Goal: Task Accomplishment & Management: Manage account settings

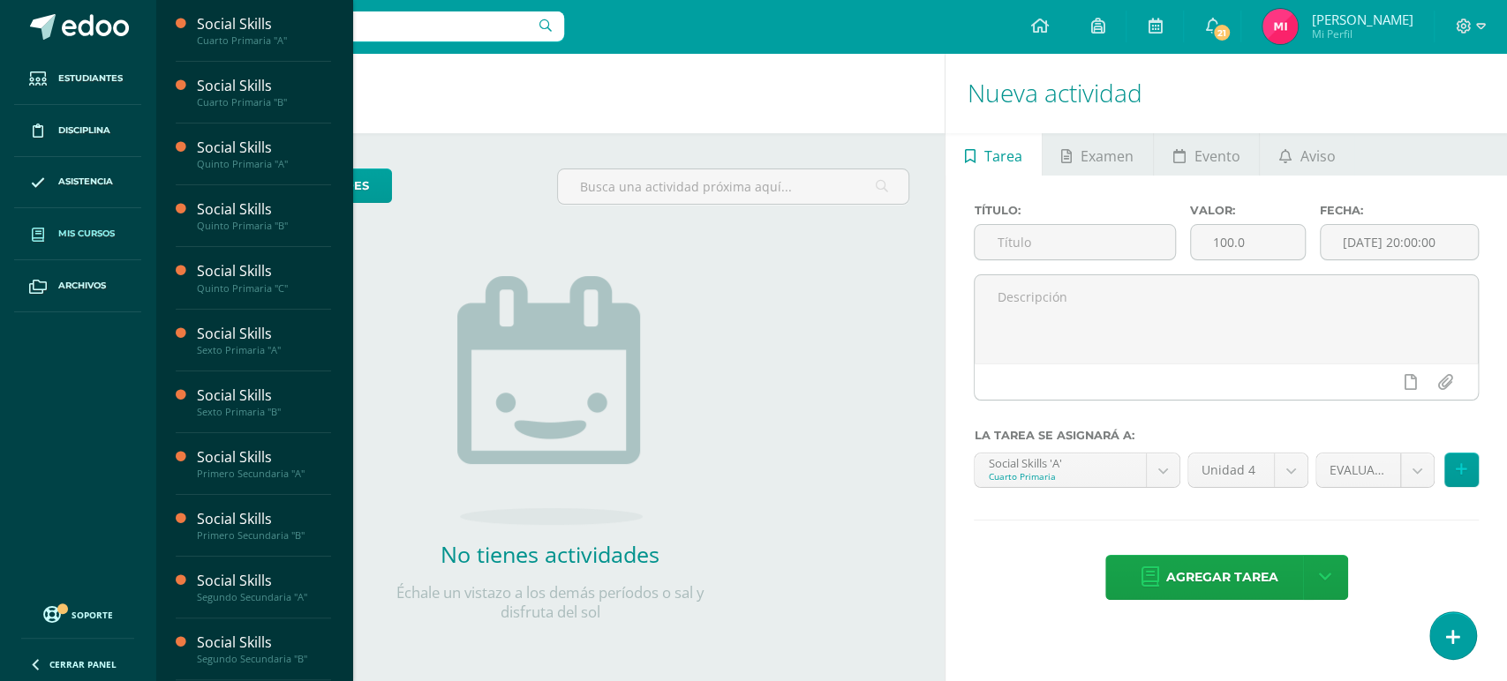
click at [93, 233] on span "Mis cursos" at bounding box center [86, 234] width 56 height 14
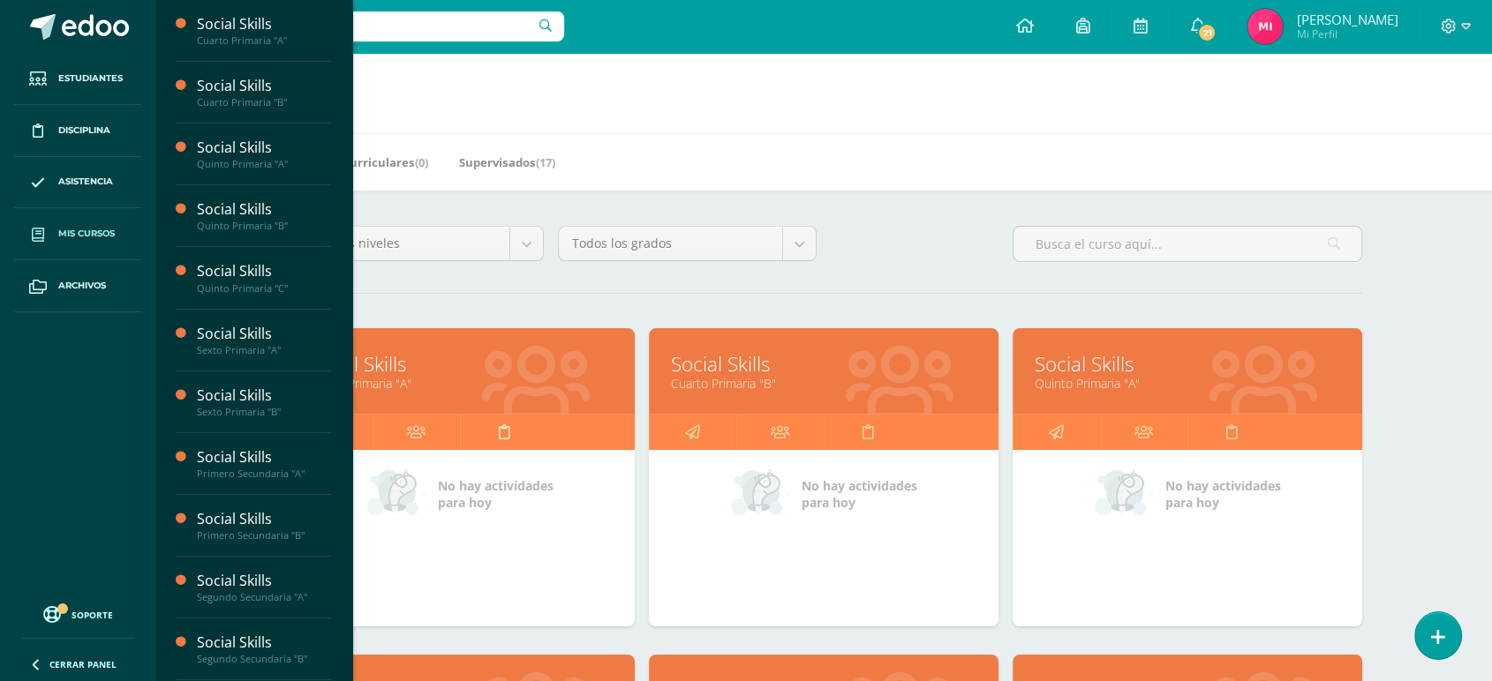
click at [463, 422] on link at bounding box center [503, 432] width 87 height 35
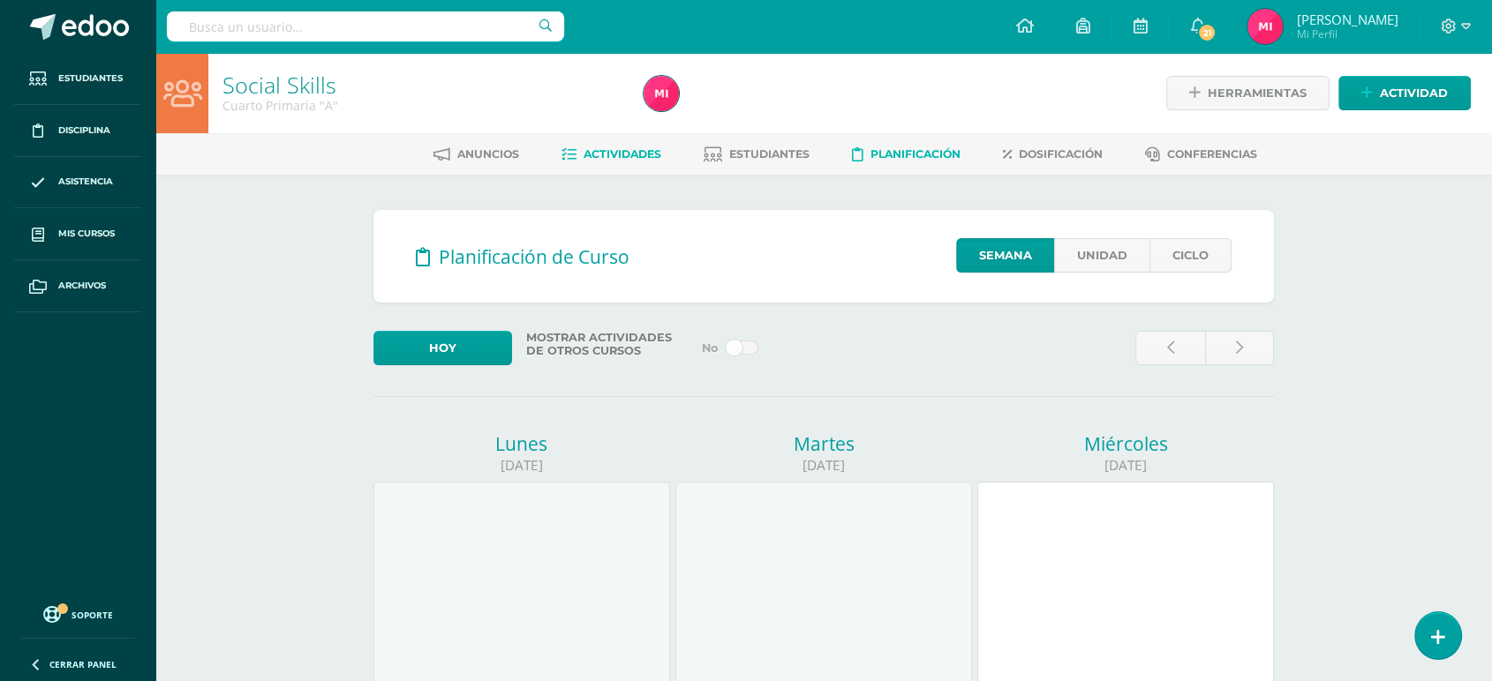
click at [628, 147] on link "Actividades" at bounding box center [611, 154] width 100 height 28
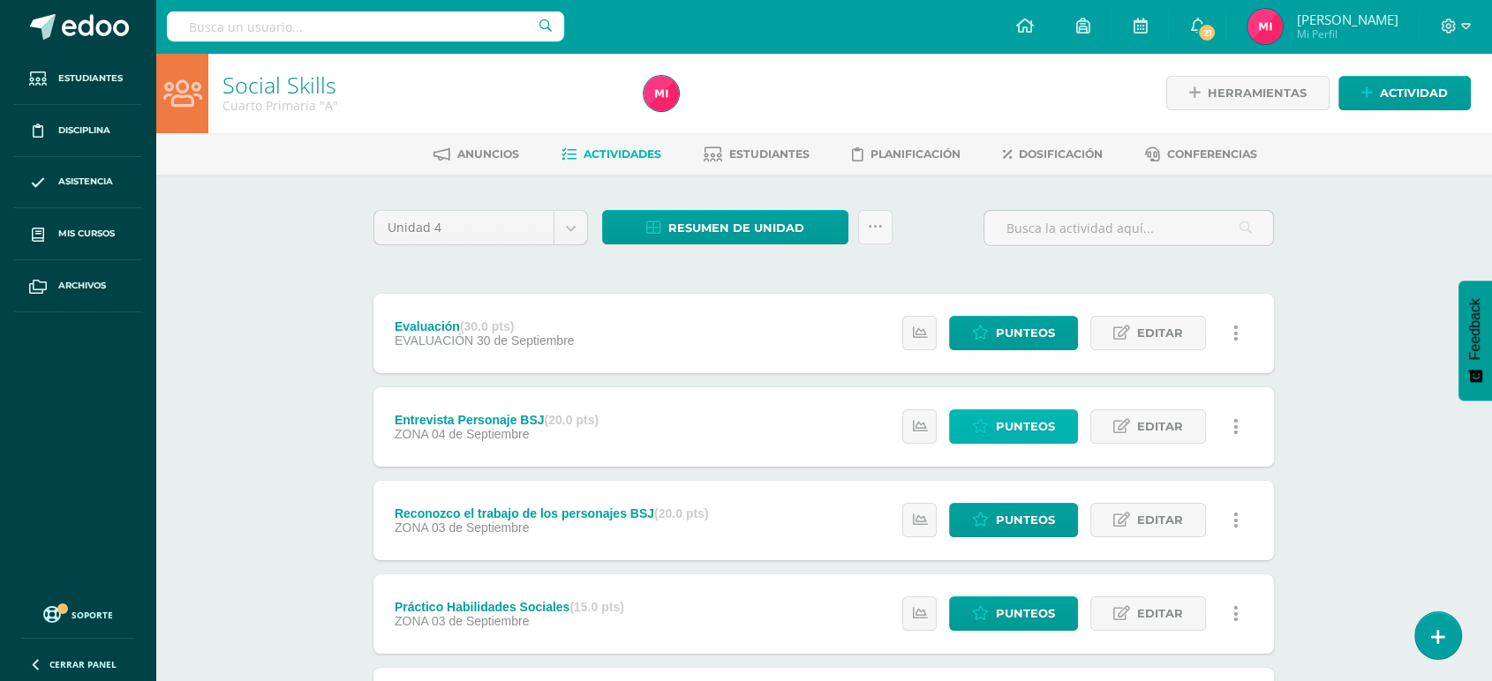
click at [1027, 430] on span "Punteos" at bounding box center [1025, 426] width 59 height 33
click at [1038, 511] on span "Punteos" at bounding box center [1025, 520] width 59 height 33
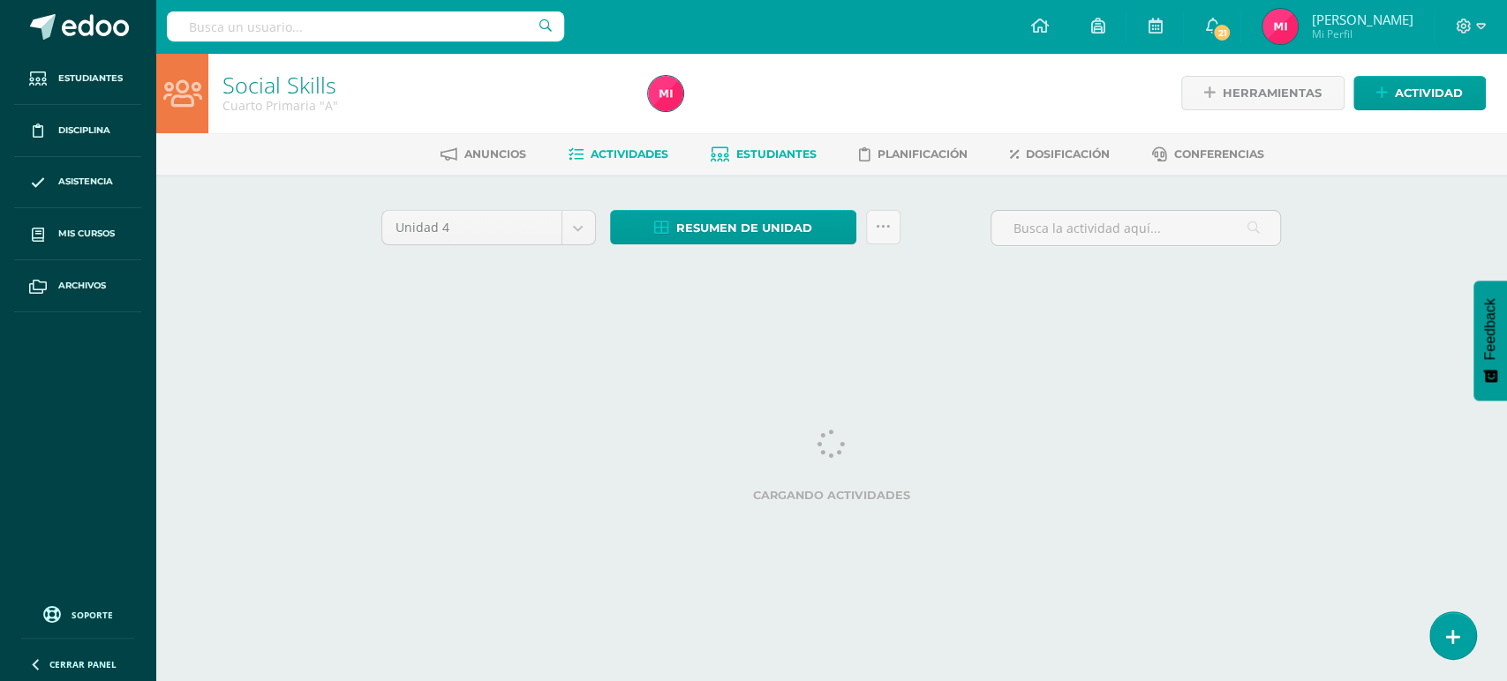
click at [784, 158] on span "Estudiantes" at bounding box center [776, 153] width 80 height 13
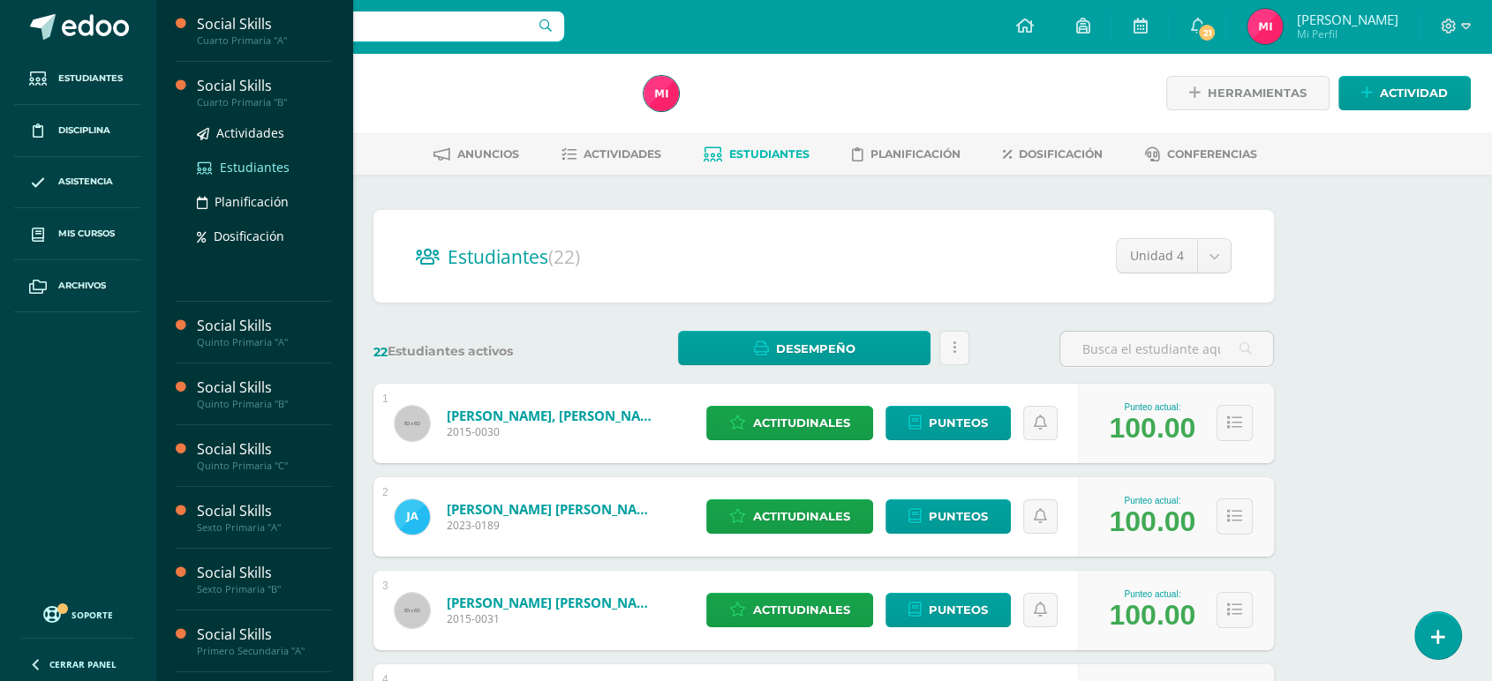
click at [268, 165] on span "Estudiantes" at bounding box center [255, 167] width 70 height 17
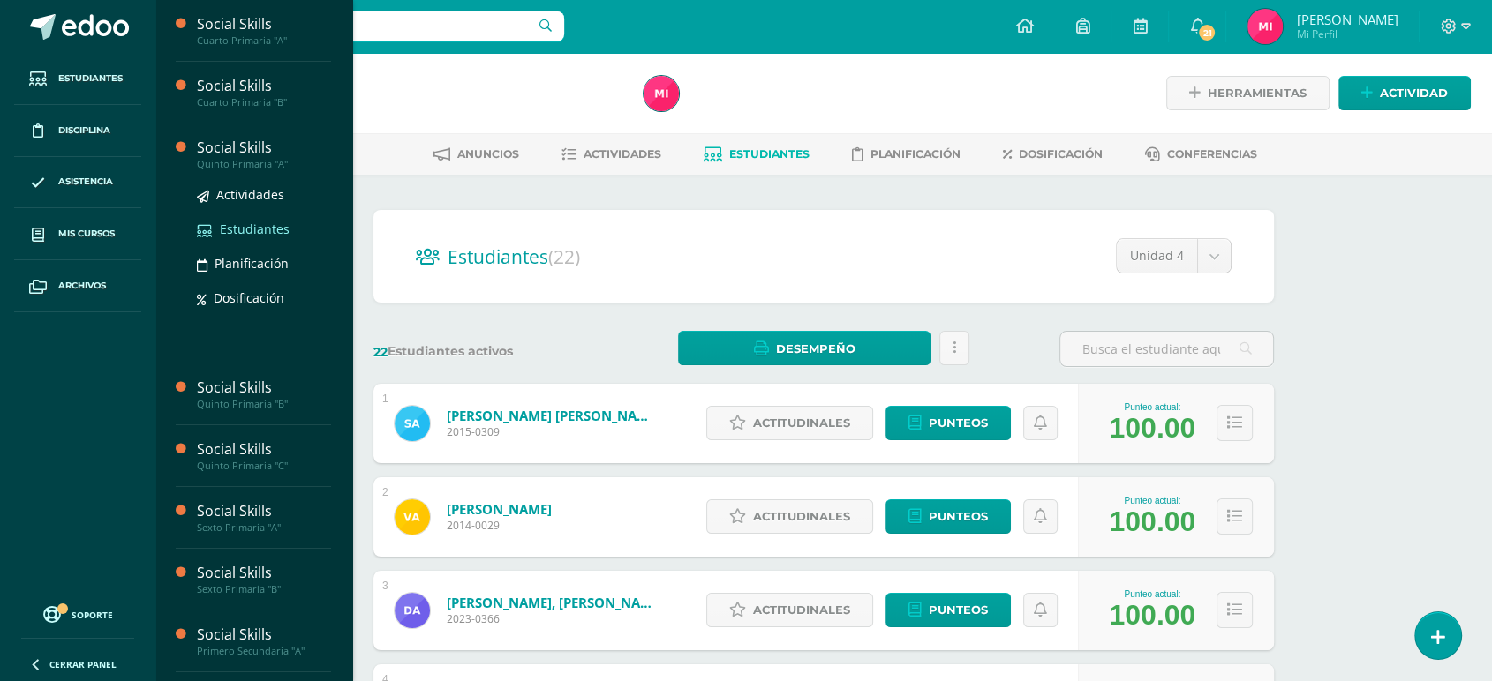
click at [267, 226] on span "Estudiantes" at bounding box center [255, 229] width 70 height 17
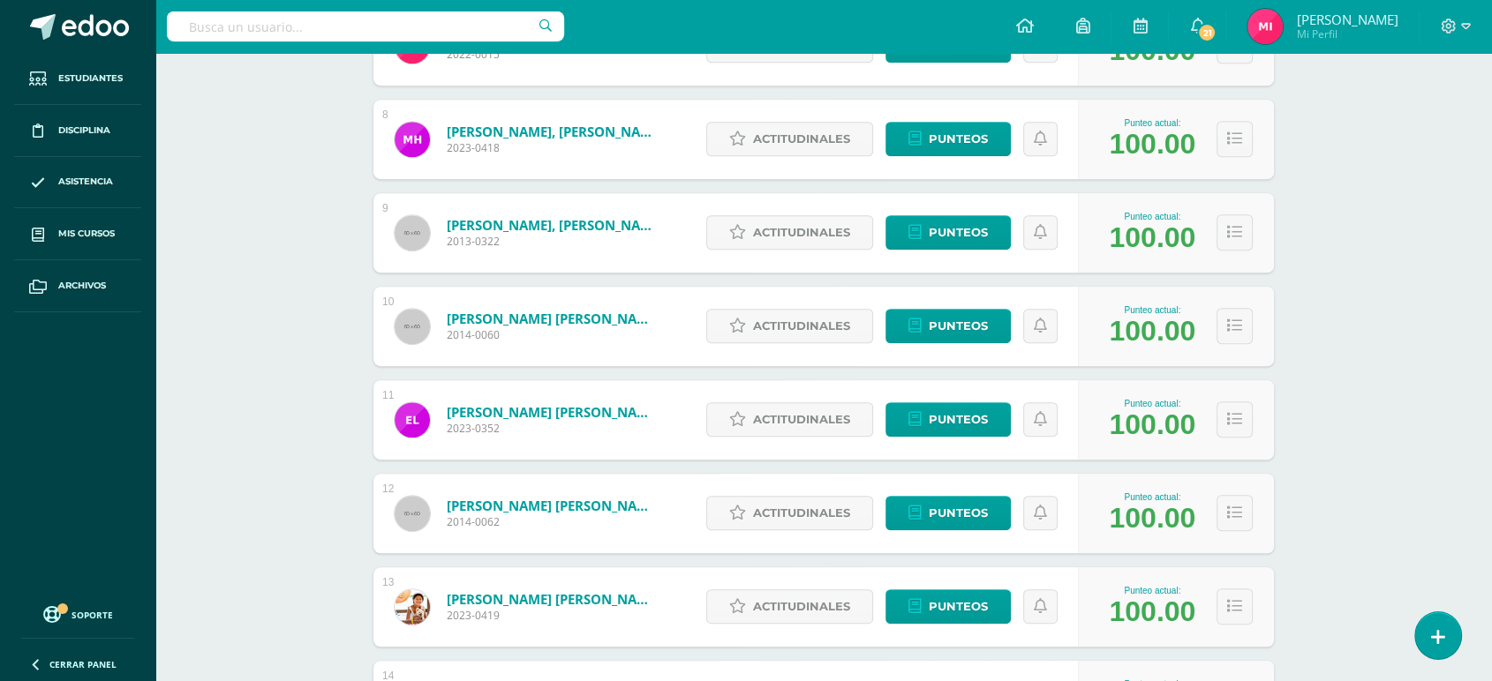
scroll to position [1043, 0]
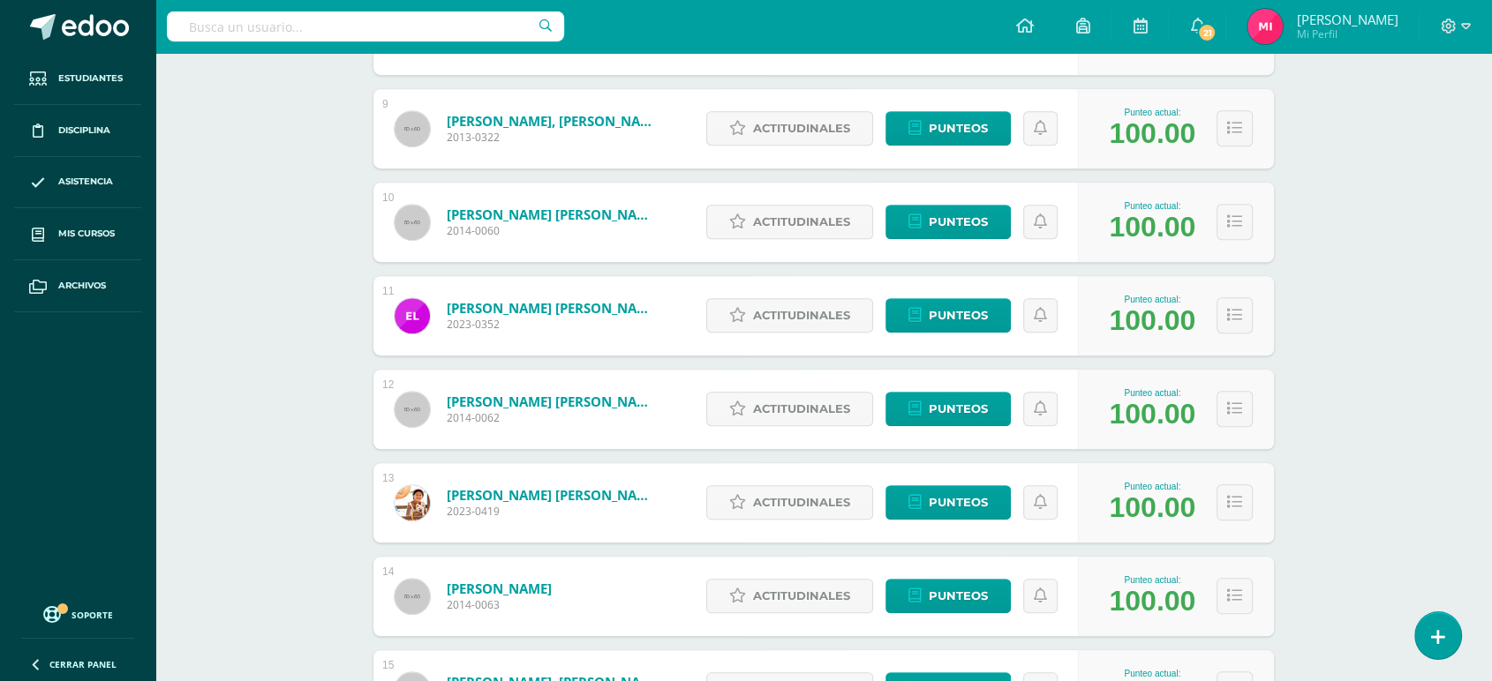
click at [875, 42] on div "Configuración Cerrar sesión Audra Mi Perfil 21 21 Avisos 174 avisos sin leer Av…" at bounding box center [823, 26] width 1336 height 53
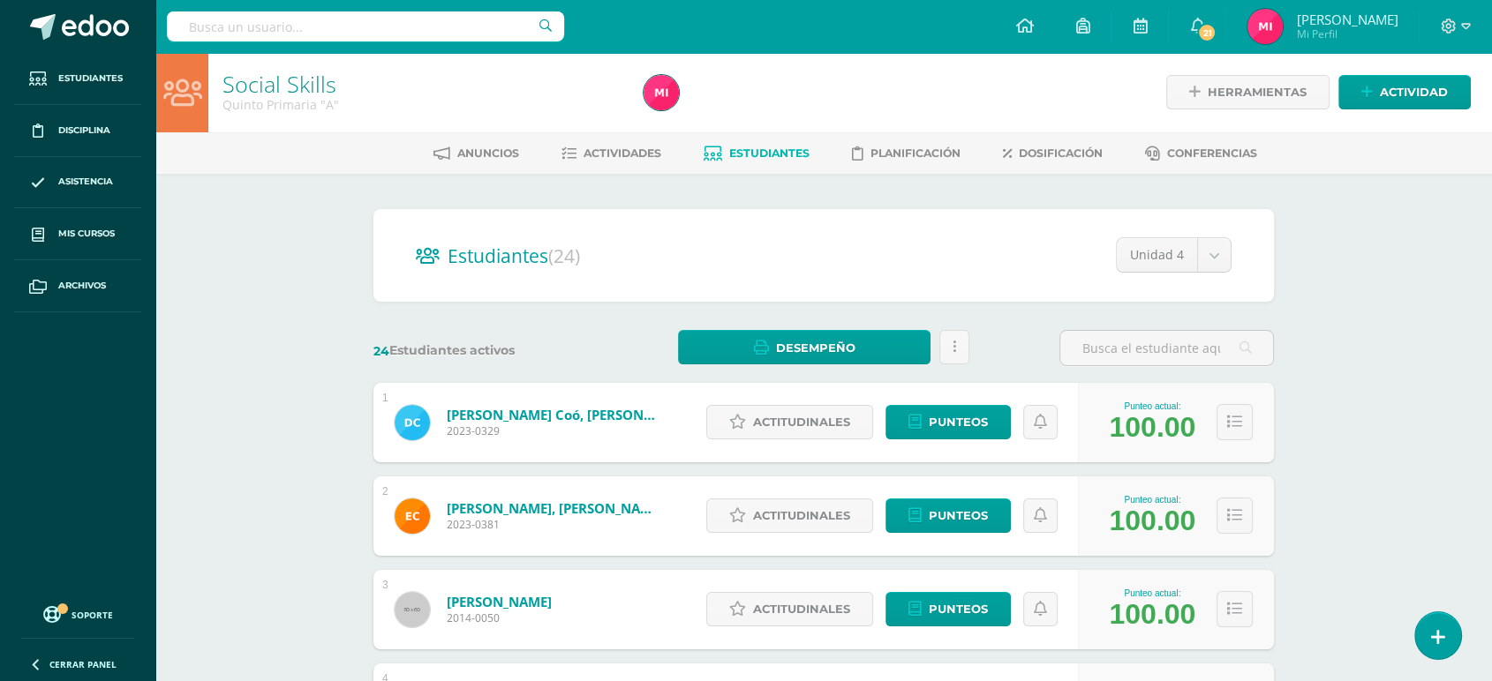
scroll to position [0, 0]
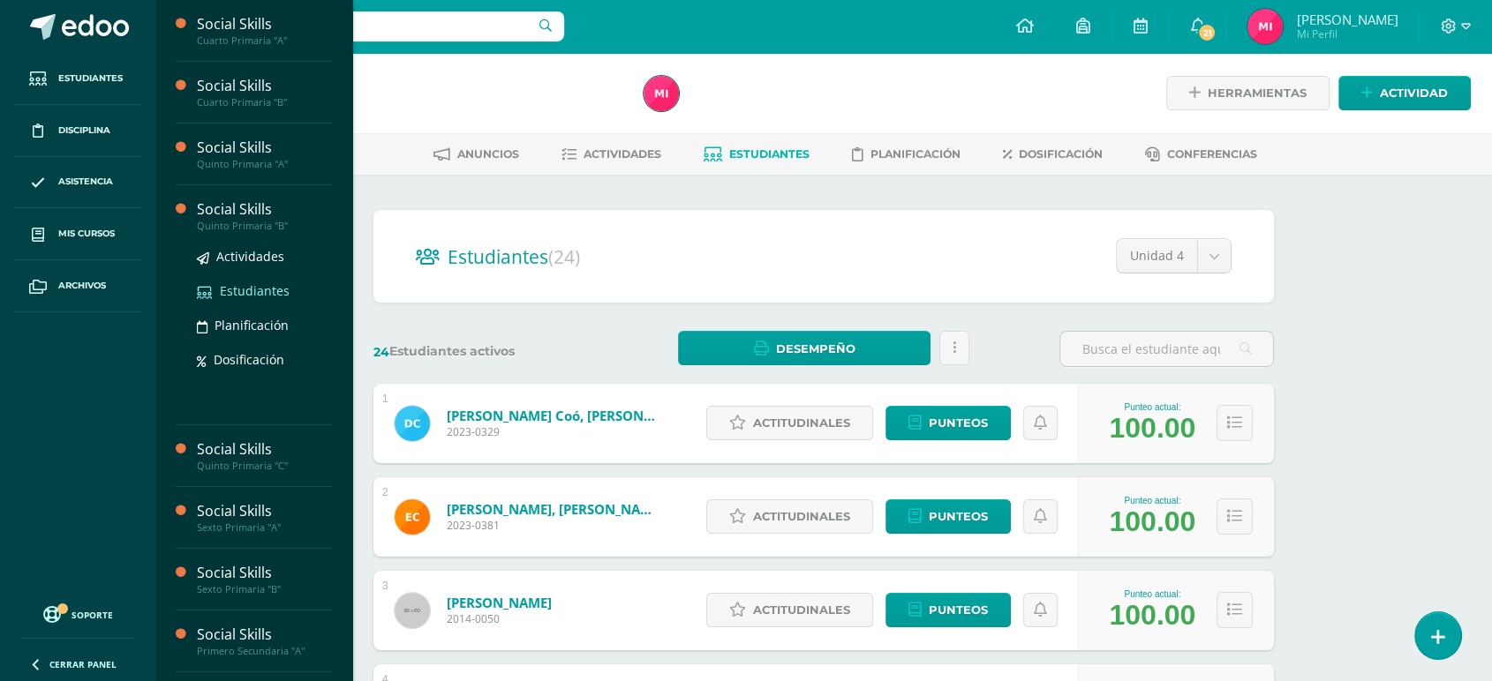
click at [265, 285] on span "Estudiantes" at bounding box center [255, 290] width 70 height 17
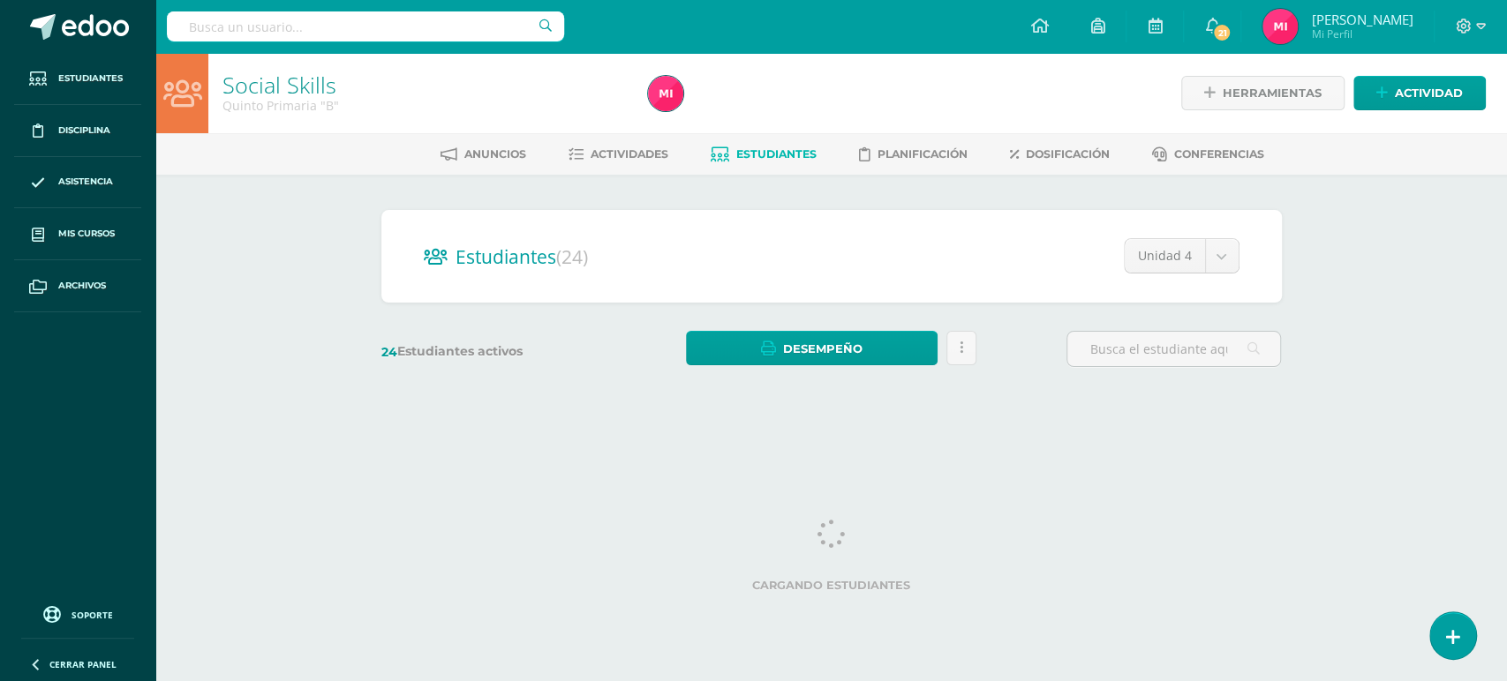
click at [792, 152] on span "Estudiantes" at bounding box center [776, 153] width 80 height 13
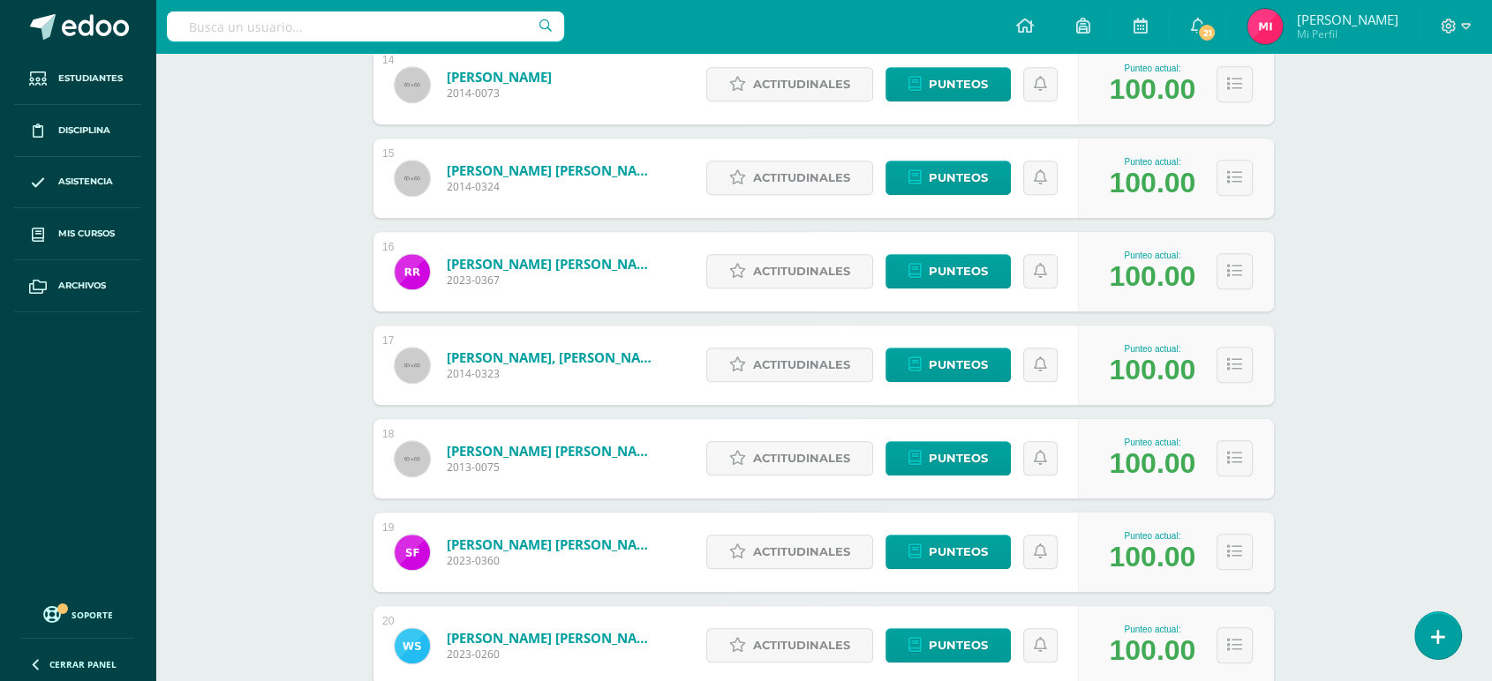
scroll to position [1670, 0]
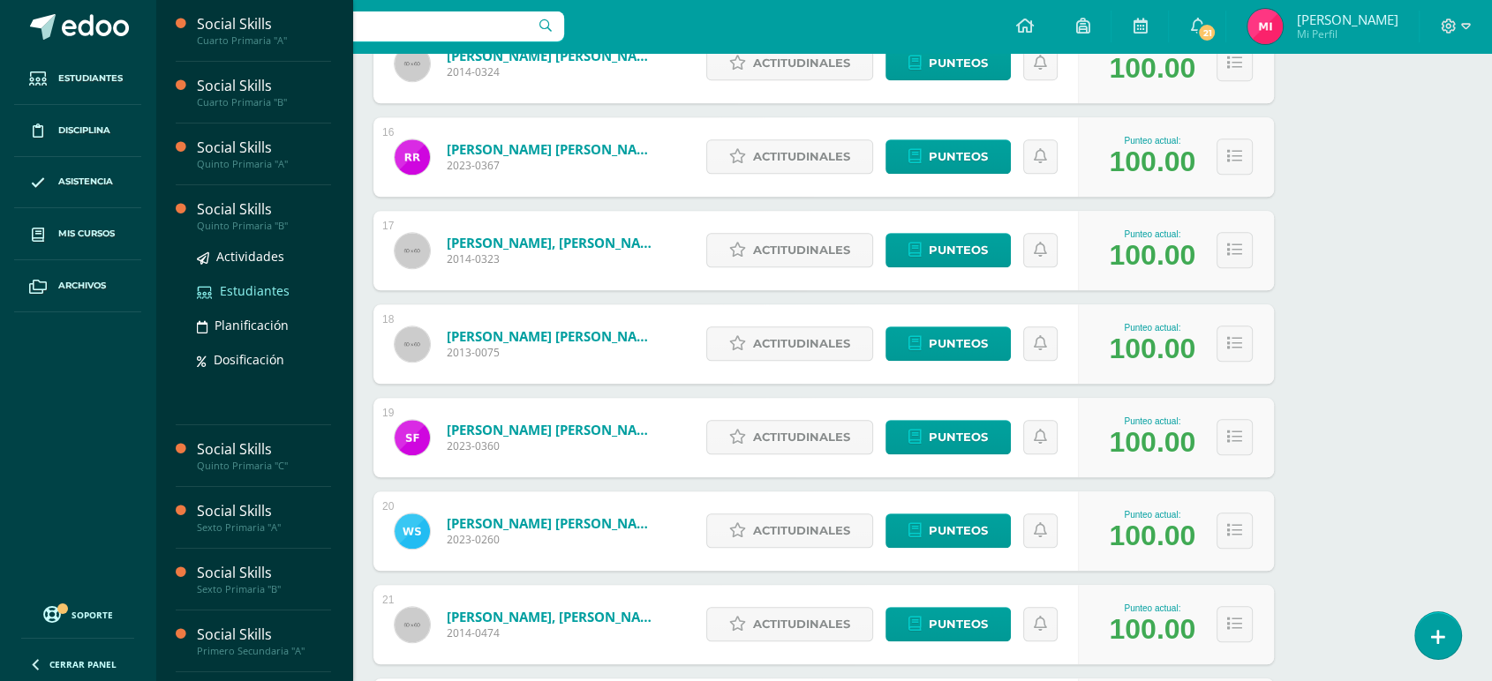
click at [232, 289] on span "Estudiantes" at bounding box center [255, 290] width 70 height 17
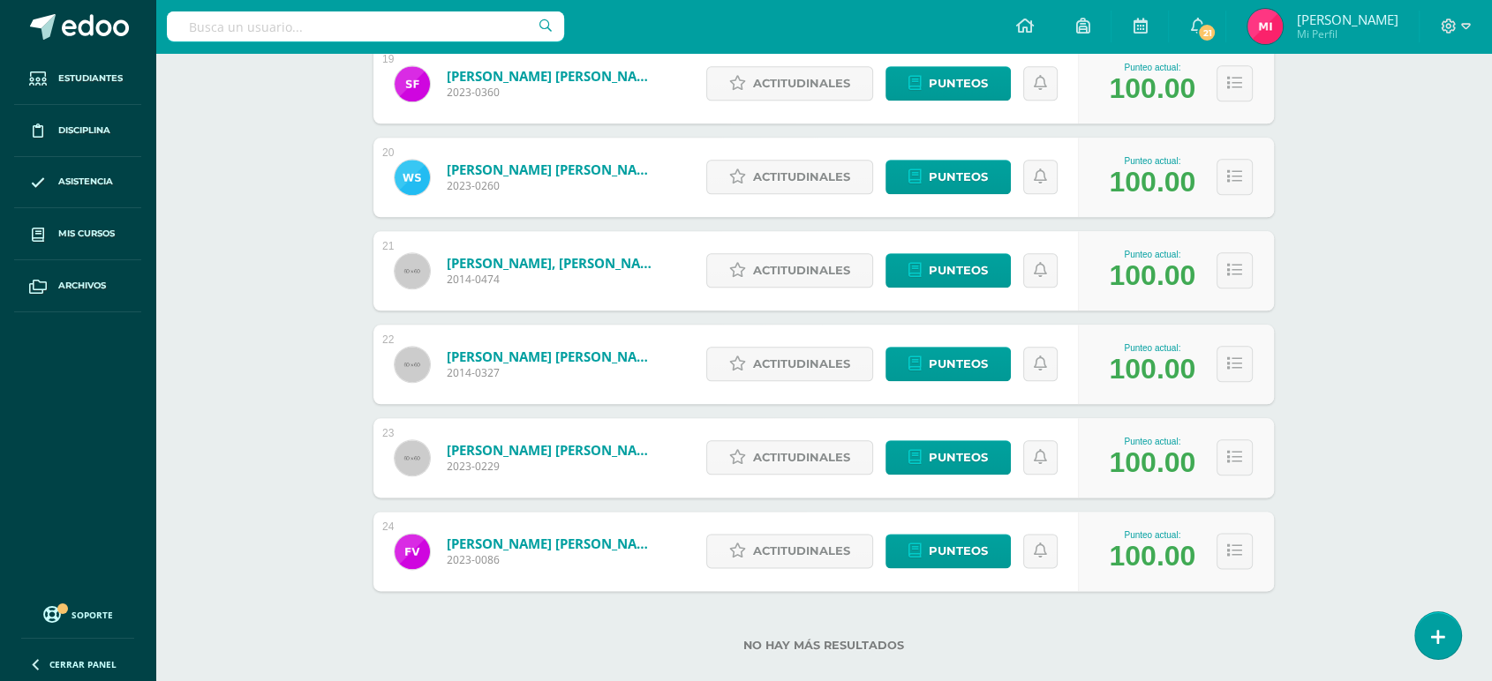
scroll to position [2051, 0]
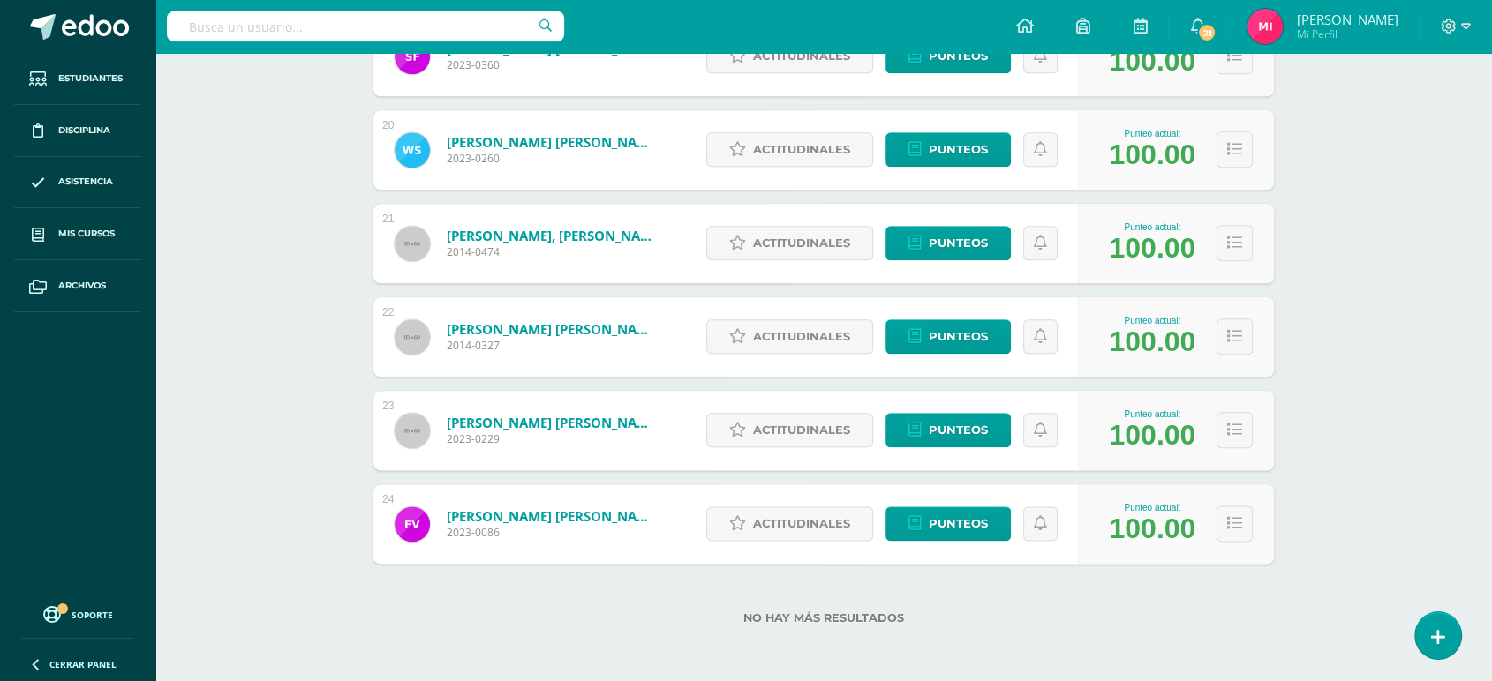
click at [473, 641] on div "No hay más resultados" at bounding box center [823, 605] width 900 height 82
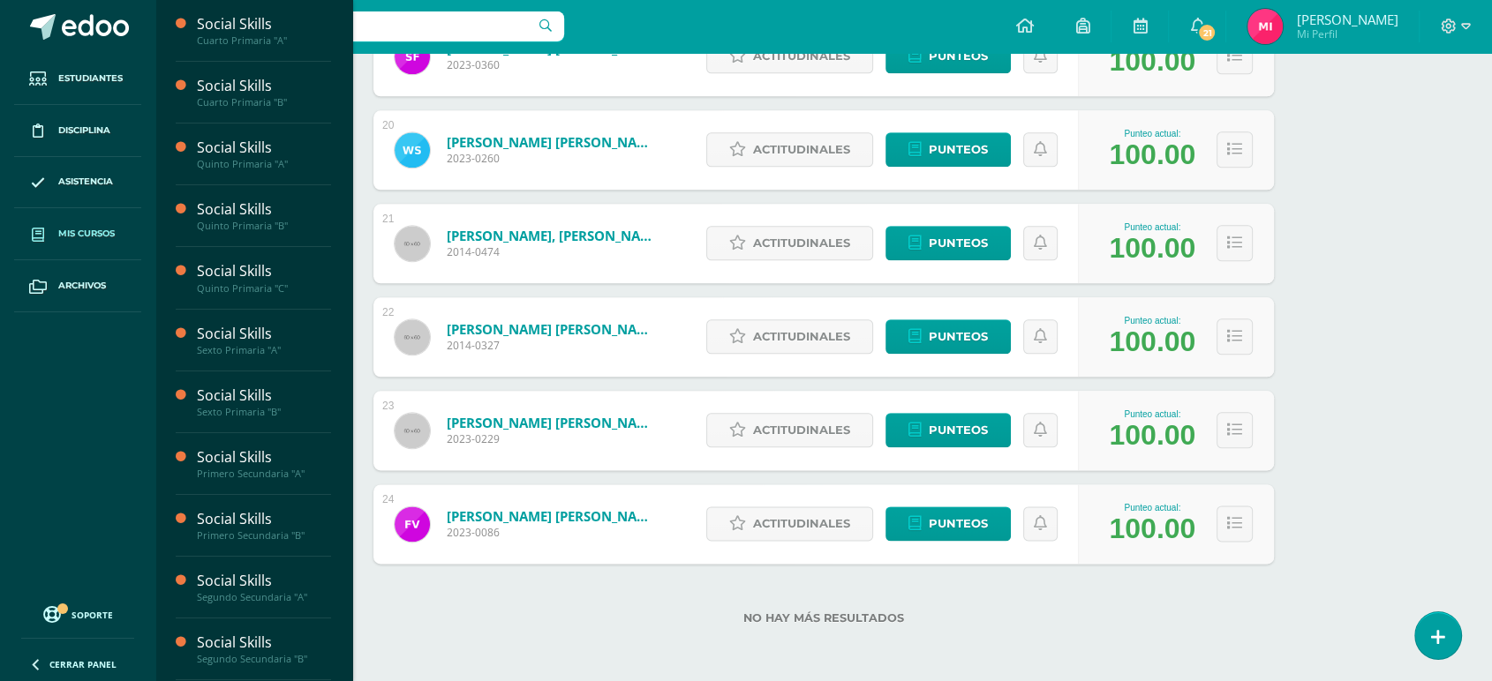
click at [86, 241] on link "Mis cursos" at bounding box center [77, 234] width 127 height 52
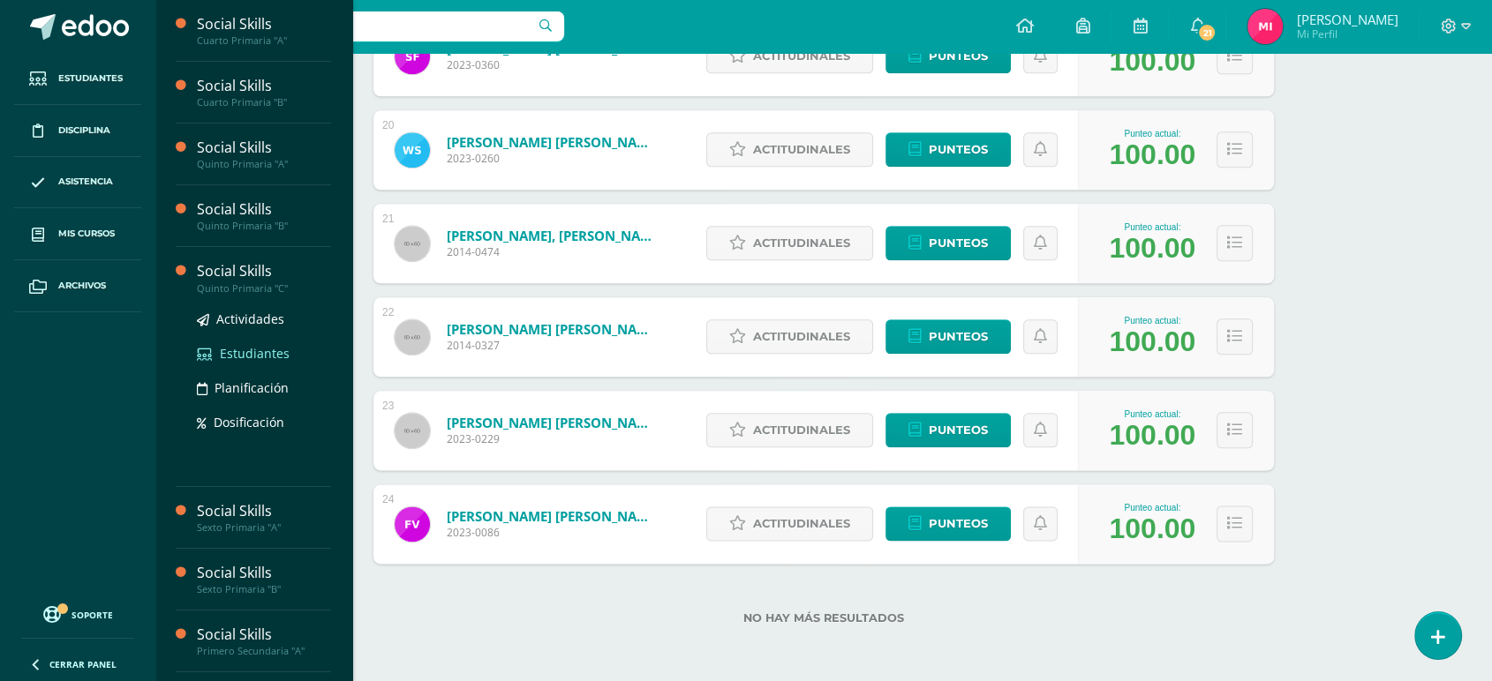
click at [246, 345] on span "Estudiantes" at bounding box center [255, 353] width 70 height 17
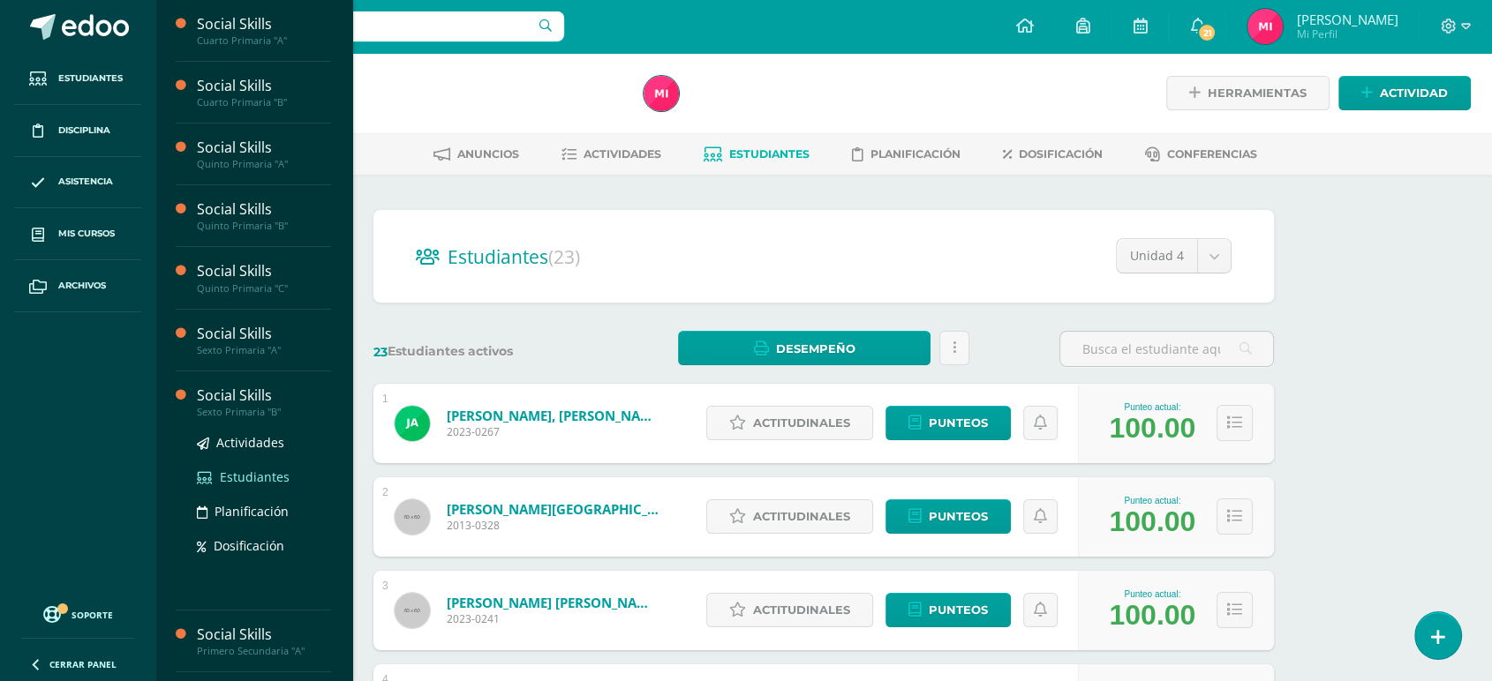
click at [262, 476] on span "Estudiantes" at bounding box center [255, 477] width 70 height 17
click at [259, 478] on span "Estudiantes" at bounding box center [255, 477] width 70 height 17
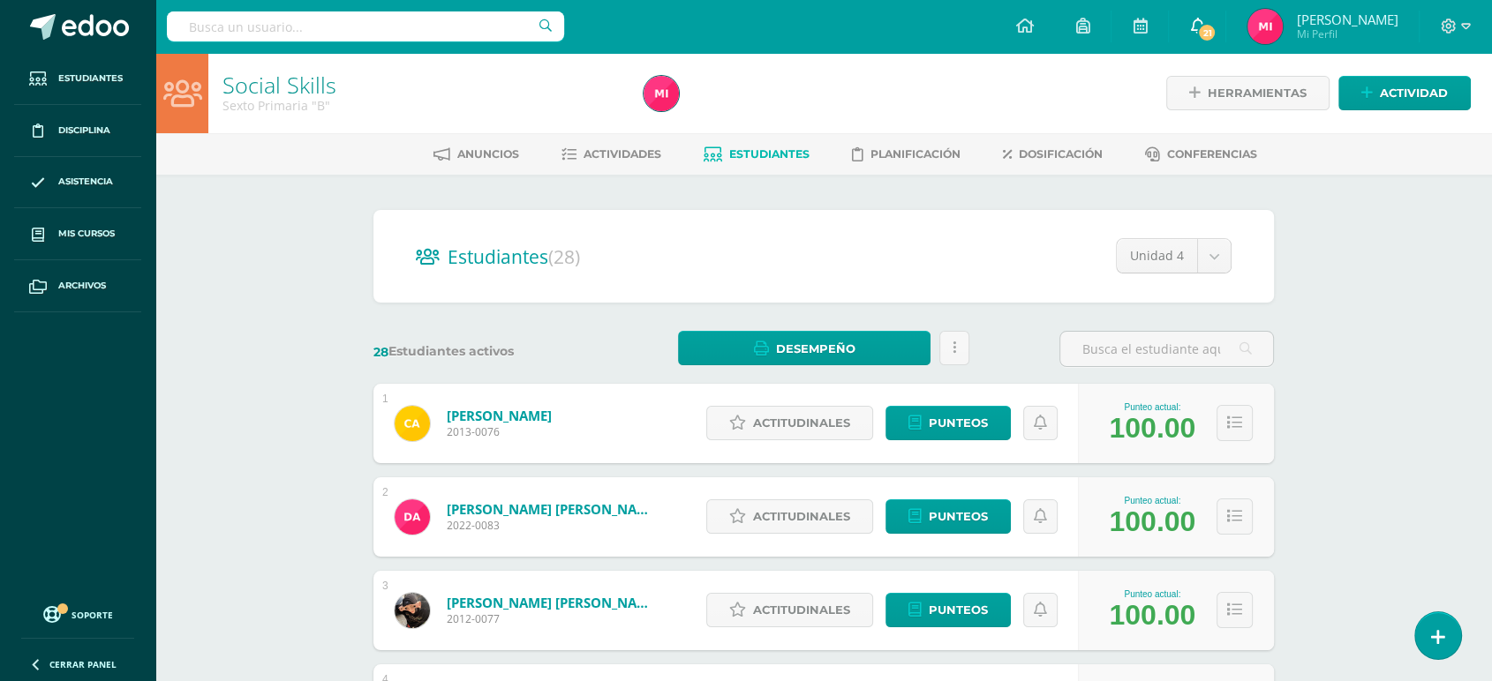
click at [1204, 26] on icon at bounding box center [1197, 26] width 14 height 16
click at [906, 218] on div "Estudiantes (28) Unidad 4 Unidad 1 Unidad 2 Unidad 3 Unidad 4" at bounding box center [823, 256] width 900 height 93
